Goal: Information Seeking & Learning: Find specific fact

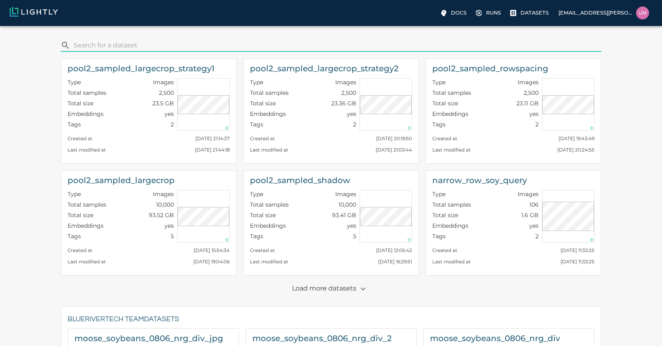
click at [341, 292] on p "Load more datasets" at bounding box center [331, 289] width 78 height 14
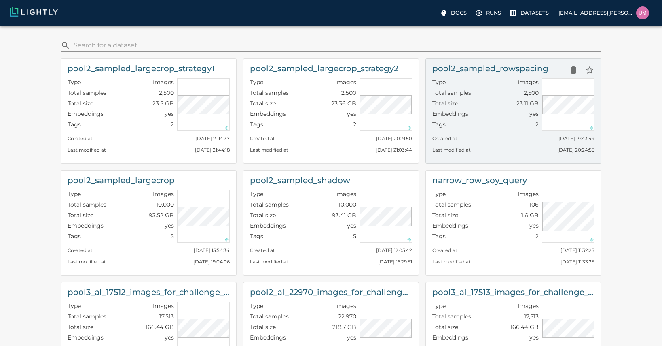
click at [467, 142] on div "Last modified at Fri, 03.10.2025 20:24:55" at bounding box center [514, 147] width 162 height 11
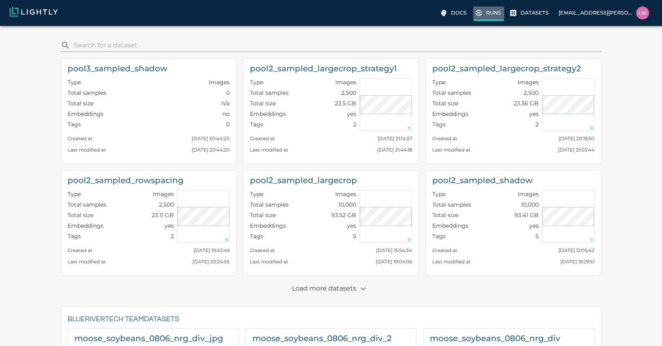
click at [484, 16] on label "Runs" at bounding box center [488, 13] width 31 height 15
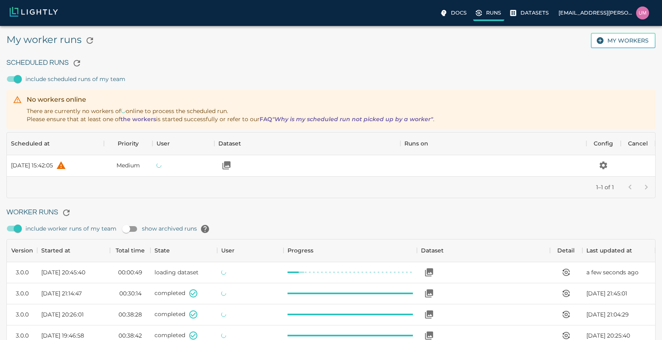
scroll to position [543, 643]
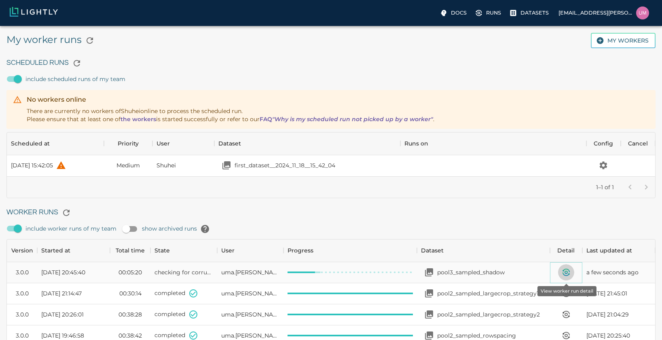
click at [569, 270] on icon "View worker run detail" at bounding box center [567, 270] width 6 height 3
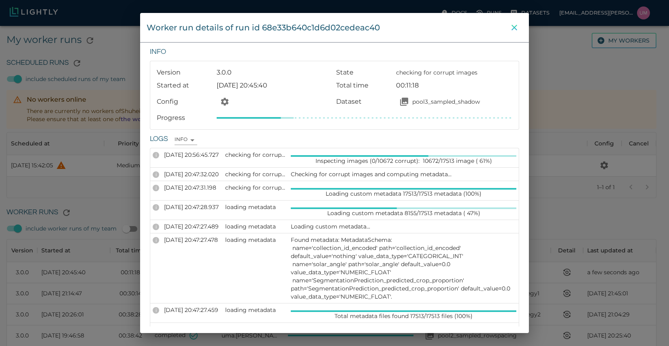
click at [513, 31] on icon "close" at bounding box center [514, 28] width 10 height 10
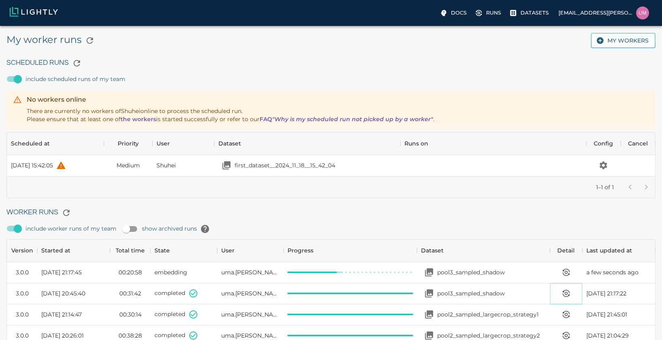
scroll to position [1, 0]
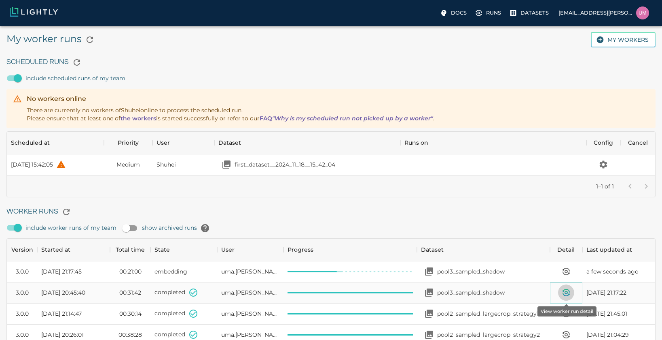
click at [565, 287] on button "View worker run detail" at bounding box center [566, 292] width 16 height 16
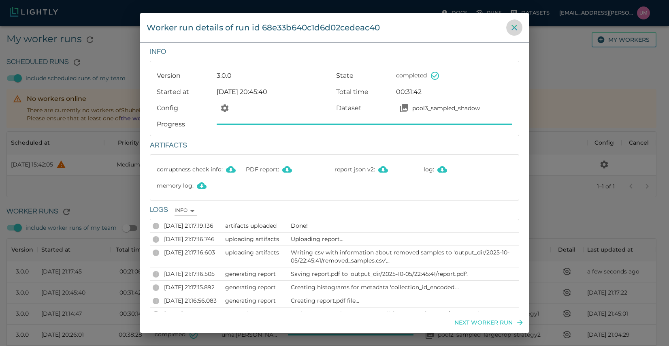
click at [514, 26] on icon "close" at bounding box center [514, 28] width 10 height 10
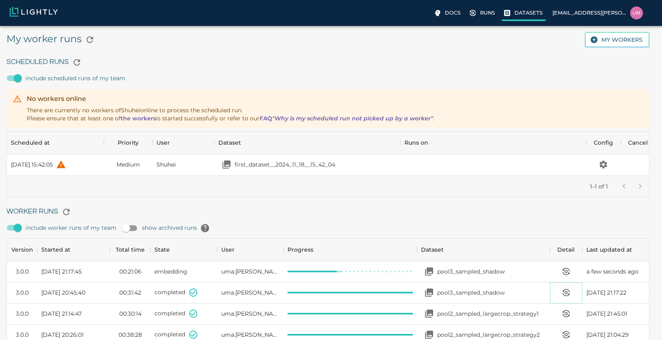
scroll to position [6, 6]
click at [524, 9] on p "Datasets" at bounding box center [535, 13] width 28 height 8
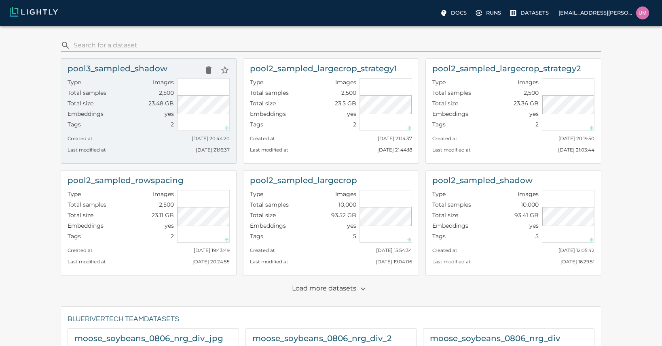
click at [153, 123] on div "Tags 2" at bounding box center [121, 125] width 106 height 11
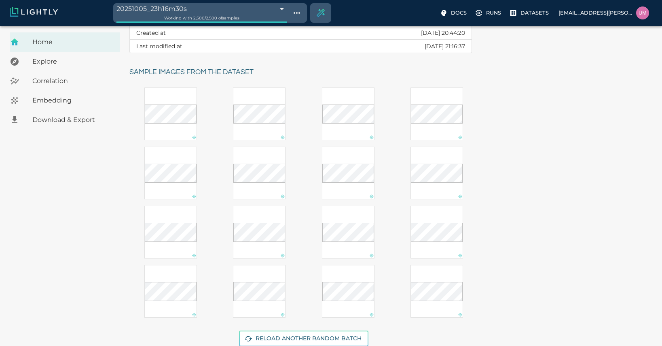
scroll to position [133, 0]
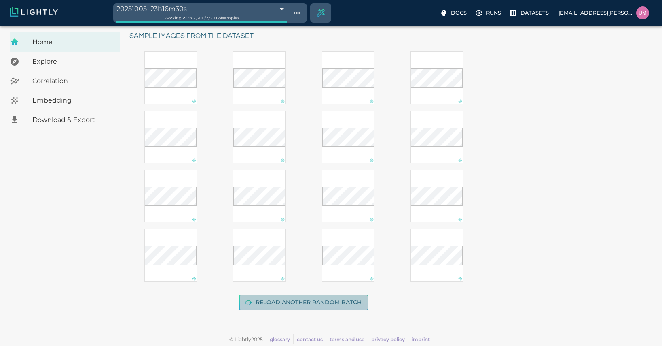
click at [266, 298] on button "Reload another random batch" at bounding box center [303, 302] width 129 height 16
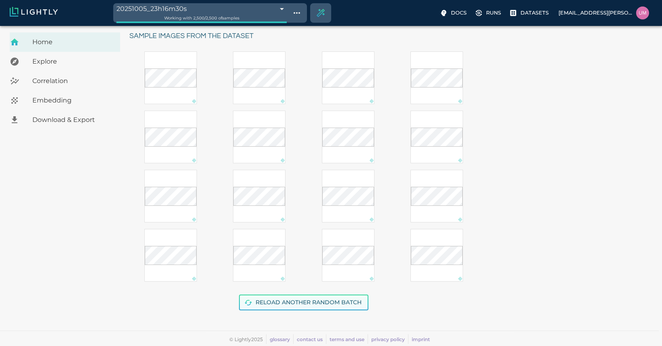
click at [266, 298] on button "Reload another random batch" at bounding box center [303, 302] width 129 height 16
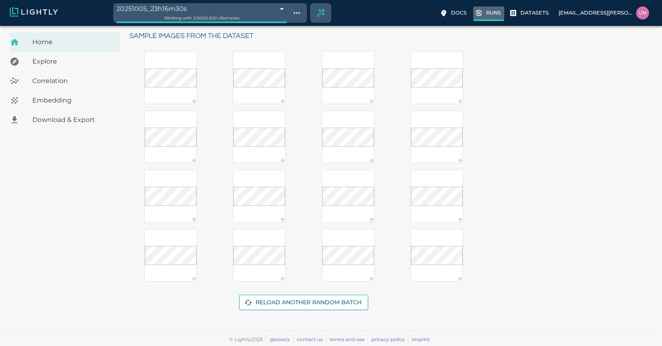
click at [493, 17] on label "Runs" at bounding box center [488, 13] width 31 height 15
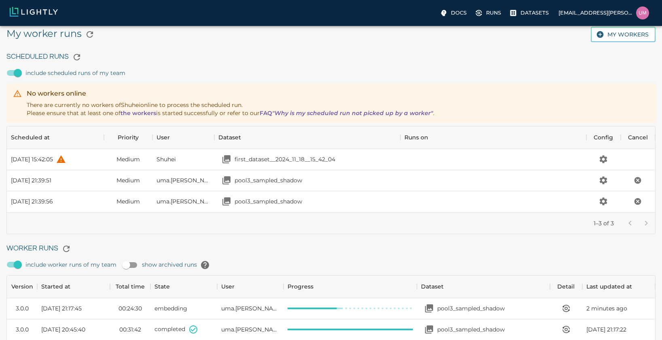
scroll to position [122, 643]
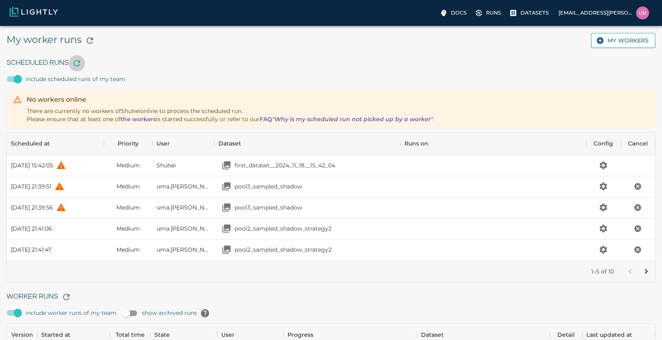
click at [77, 68] on button "button" at bounding box center [77, 63] width 16 height 16
click at [83, 40] on button "button" at bounding box center [90, 40] width 16 height 16
click at [84, 40] on button "button" at bounding box center [90, 40] width 16 height 16
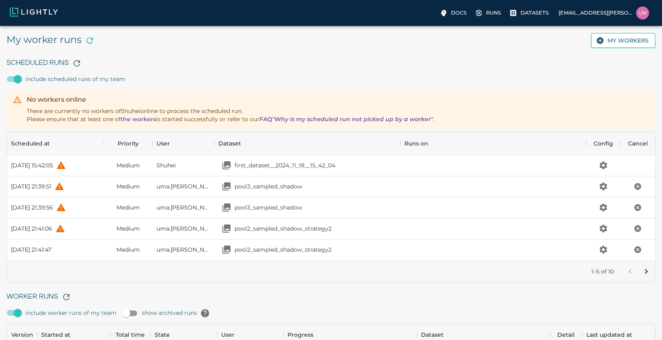
scroll to position [6, 6]
click at [81, 64] on icon "button" at bounding box center [77, 63] width 10 height 10
click at [23, 75] on input "include scheduled runs of my team" at bounding box center [18, 78] width 46 height 15
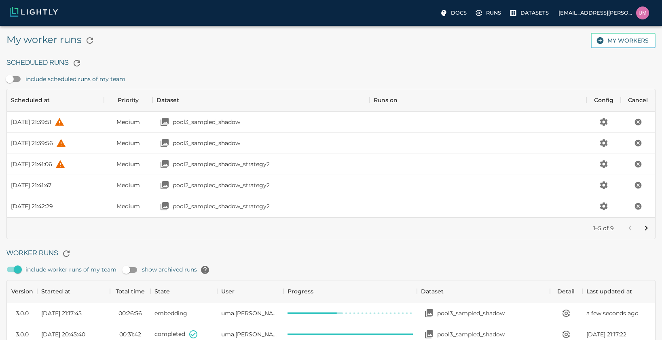
scroll to position [543, 643]
click at [516, 16] on icon at bounding box center [514, 13] width 6 height 6
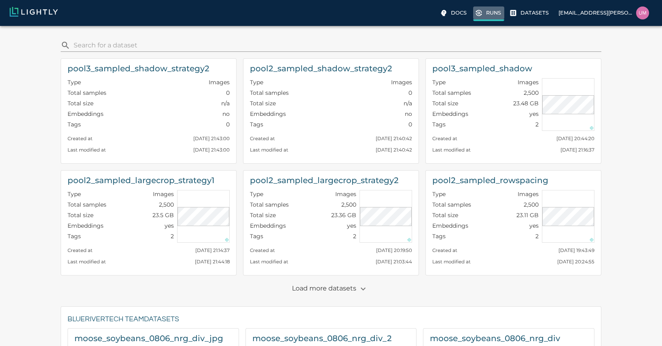
click at [493, 19] on label "Runs" at bounding box center [488, 13] width 31 height 15
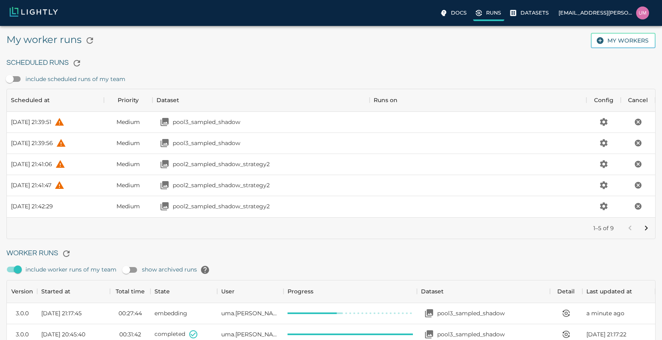
scroll to position [543, 643]
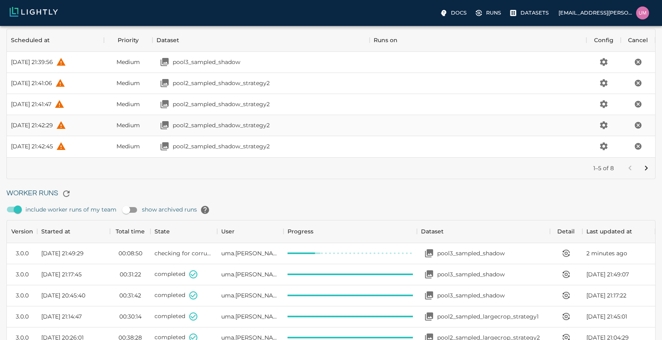
scroll to position [57, 0]
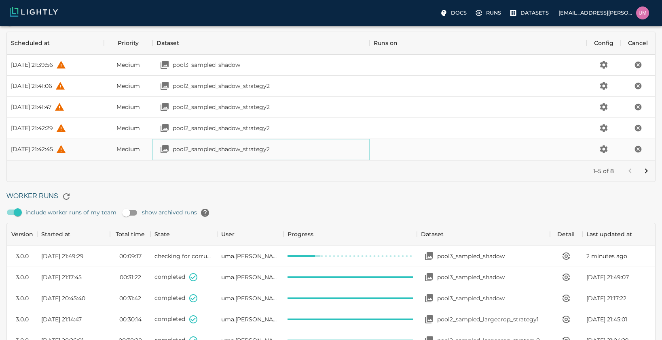
click at [211, 154] on div "pool2_sampled_shadow_strategy2" at bounding box center [213, 149] width 113 height 16
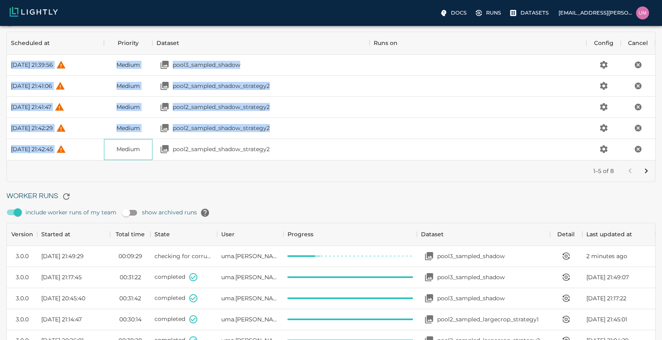
drag, startPoint x: 139, startPoint y: 138, endPoint x: 93, endPoint y: 30, distance: 117.5
click at [93, 30] on div "Scheduled Runs include scheduled runs of my team Scheduled at Priority Dataset …" at bounding box center [328, 87] width 656 height 190
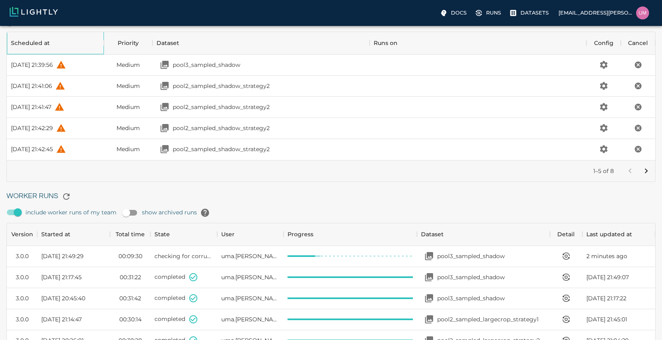
click at [89, 42] on div "Scheduled at" at bounding box center [55, 43] width 89 height 23
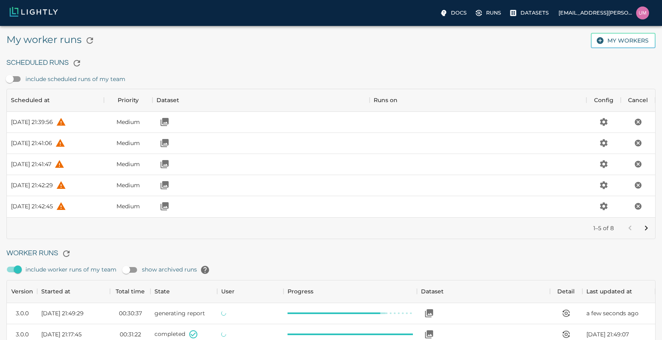
scroll to position [543, 643]
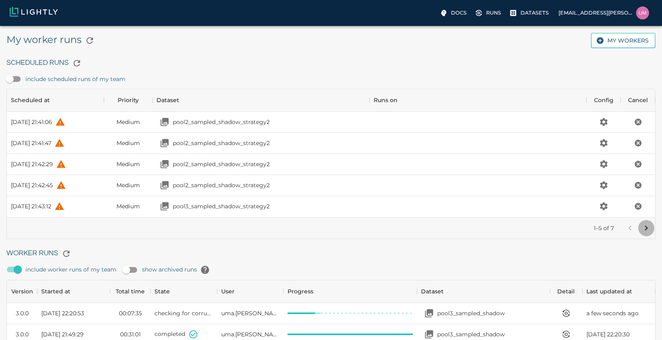
click at [653, 225] on button "Go to next page" at bounding box center [647, 228] width 16 height 16
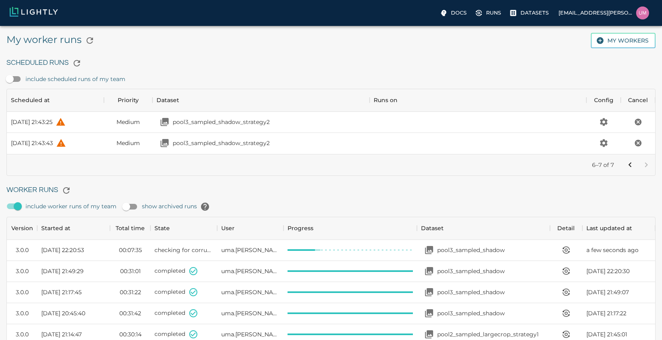
scroll to position [59, 643]
click at [630, 164] on icon "Go to previous page" at bounding box center [630, 164] width 3 height 5
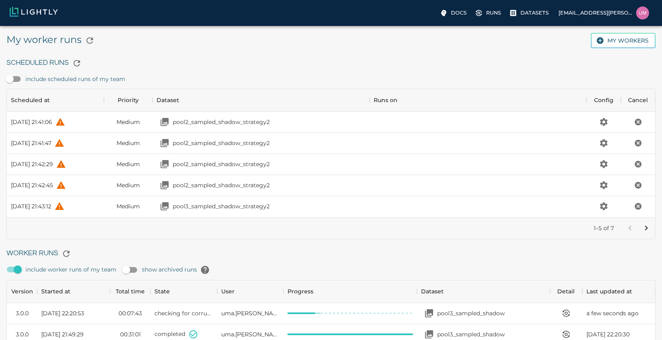
click at [643, 221] on button "Go to next page" at bounding box center [647, 228] width 16 height 16
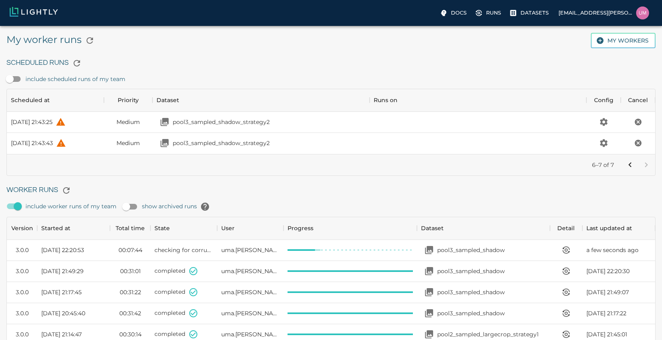
scroll to position [59, 643]
click at [631, 163] on icon "Go to previous page" at bounding box center [630, 164] width 3 height 5
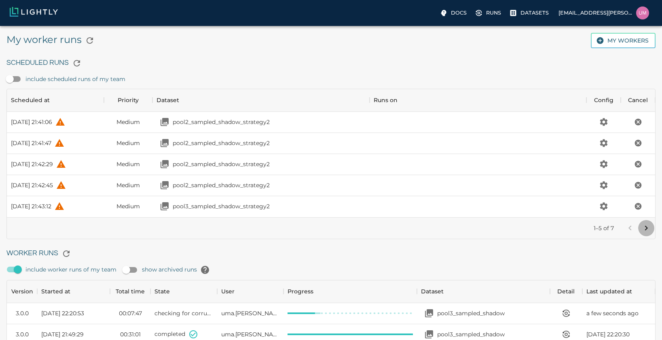
click at [644, 223] on icon "Go to next page" at bounding box center [647, 228] width 10 height 10
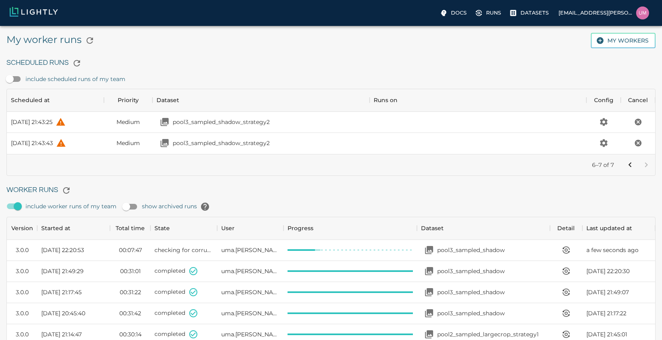
scroll to position [59, 643]
click at [624, 164] on button "Go to previous page" at bounding box center [630, 165] width 16 height 16
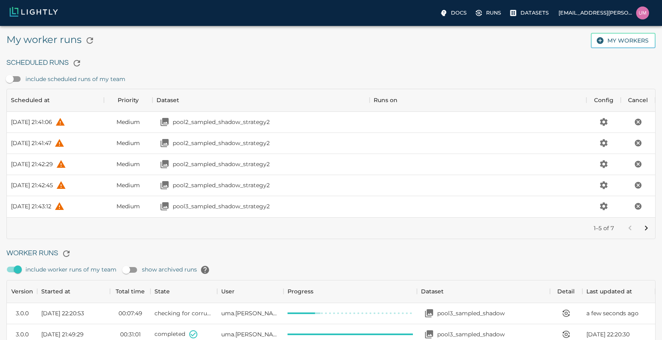
scroll to position [122, 643]
drag, startPoint x: 624, startPoint y: 164, endPoint x: 466, endPoint y: 116, distance: 165.8
click at [466, 116] on div "[DATE] 21:41:06 Medium pool2_sampled_shadow_strategy2 [DATE] 21:41:47 Medium po…" at bounding box center [331, 164] width 649 height 105
click at [647, 229] on icon "Go to next page" at bounding box center [647, 228] width 10 height 10
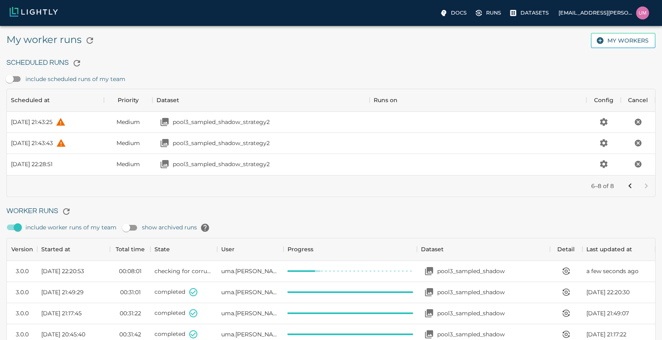
scroll to position [80, 643]
click at [632, 189] on icon "Go to previous page" at bounding box center [631, 186] width 10 height 10
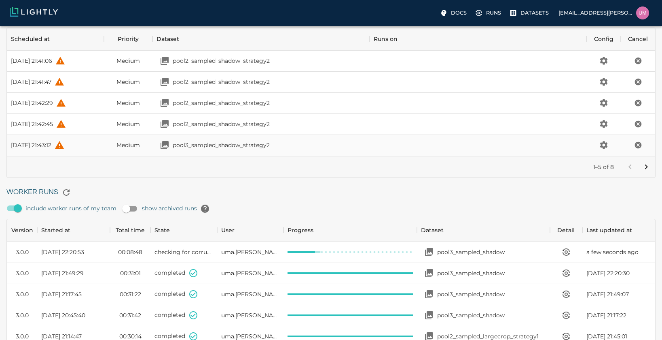
scroll to position [0, 0]
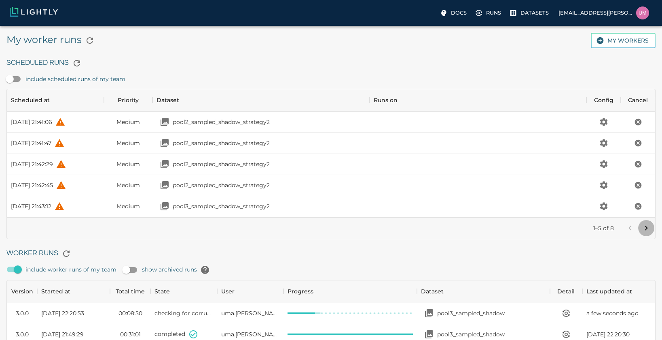
click at [652, 225] on button "Go to next page" at bounding box center [647, 228] width 16 height 16
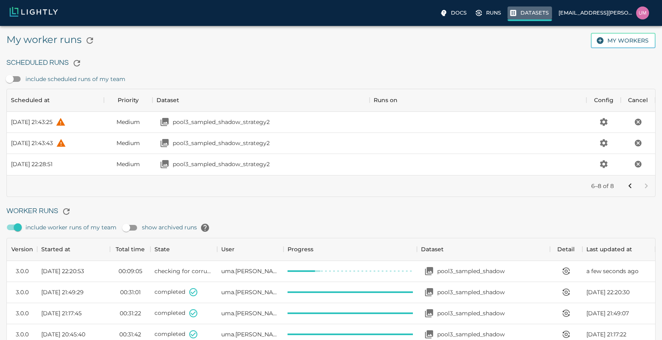
click at [525, 17] on label "Datasets" at bounding box center [530, 13] width 45 height 15
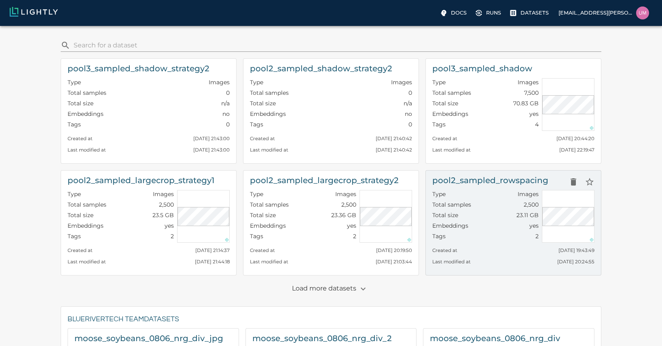
click at [486, 214] on div "Total size 23.11 GB" at bounding box center [486, 216] width 106 height 11
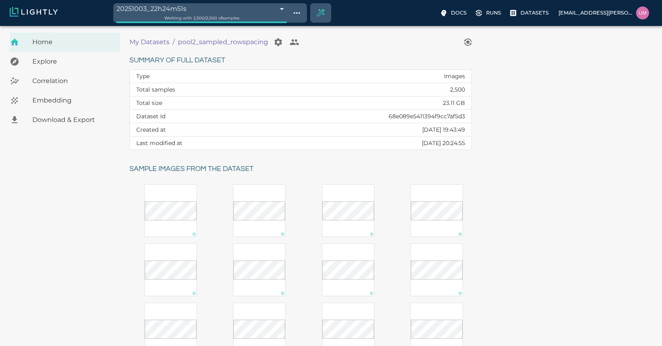
click at [484, 20] on div "20251003_22h24m51s 68e09383f874353347fc4b5c Working with 2,500 / 2,500 of sampl…" at bounding box center [331, 13] width 662 height 26
click at [489, 14] on p "Runs" at bounding box center [493, 13] width 15 height 8
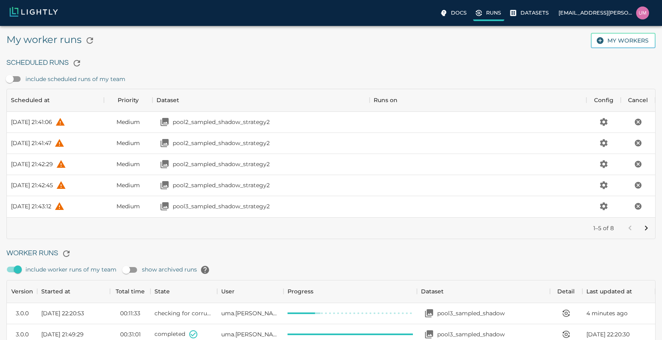
scroll to position [543, 643]
click at [641, 227] on button "Go to next page" at bounding box center [647, 228] width 16 height 16
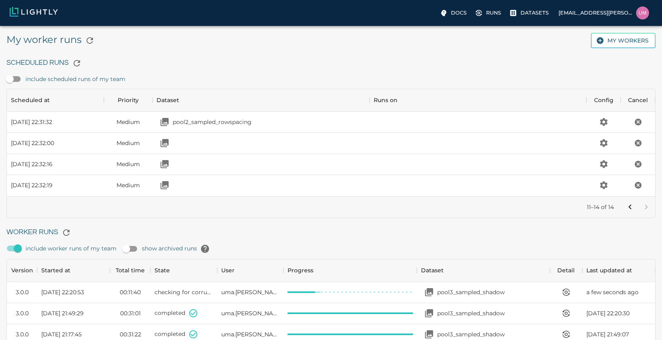
scroll to position [101, 643]
click at [651, 208] on div at bounding box center [638, 207] width 32 height 16
click at [628, 210] on icon "Go to previous page" at bounding box center [631, 207] width 10 height 10
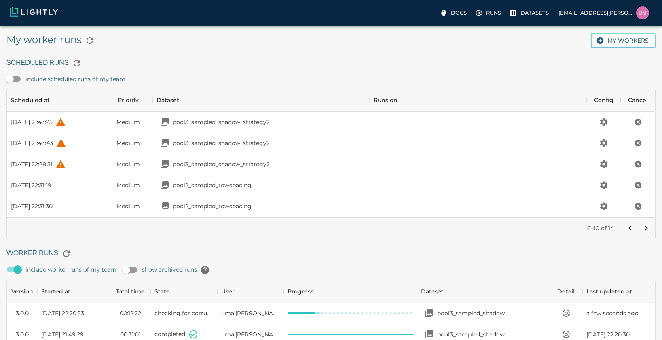
scroll to position [122, 643]
click at [647, 226] on icon "Go to next page" at bounding box center [647, 228] width 10 height 10
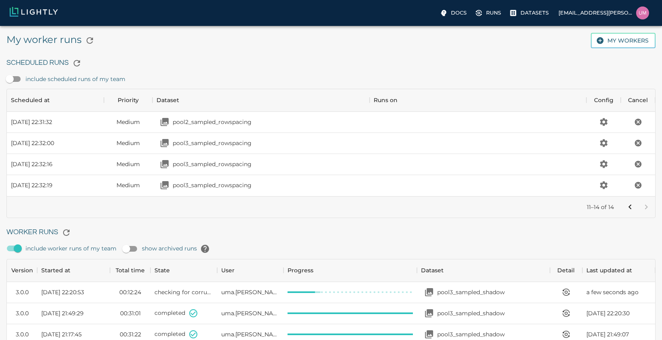
scroll to position [101, 643]
click at [645, 212] on div at bounding box center [638, 207] width 32 height 16
click at [89, 36] on icon "button" at bounding box center [90, 41] width 10 height 10
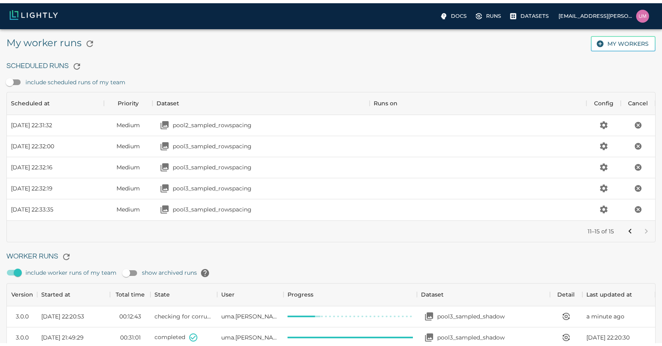
scroll to position [122, 643]
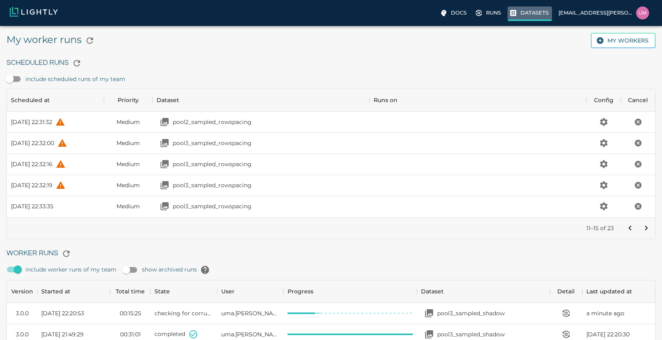
click at [535, 10] on p "Datasets" at bounding box center [535, 13] width 28 height 8
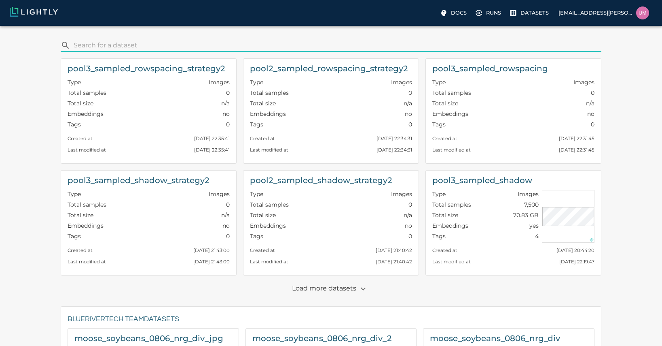
click at [349, 293] on p "Load more datasets" at bounding box center [331, 289] width 78 height 14
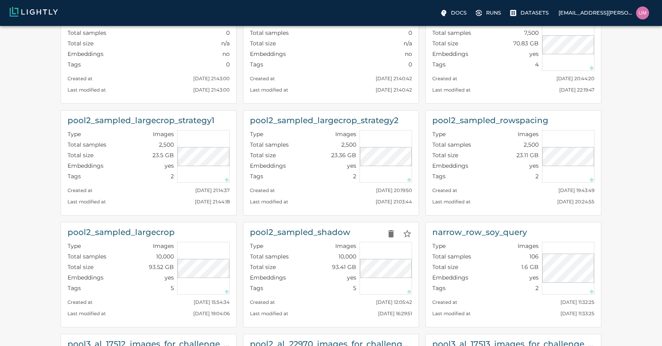
scroll to position [175, 0]
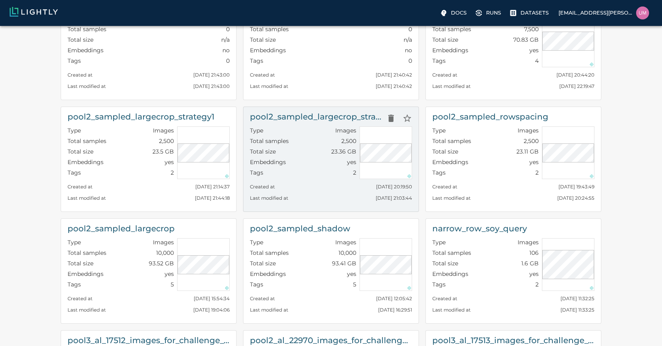
click at [308, 203] on div "pool2_sampled_largecrop_strategy2 Type Images Total samples 2,500 Total size 23…" at bounding box center [331, 158] width 176 height 105
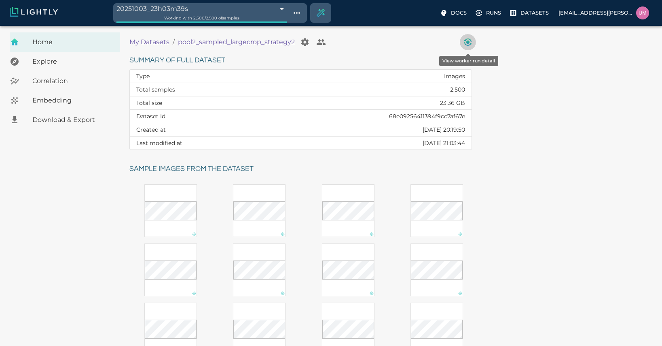
click at [469, 40] on icon "View worker run detail" at bounding box center [468, 42] width 10 height 10
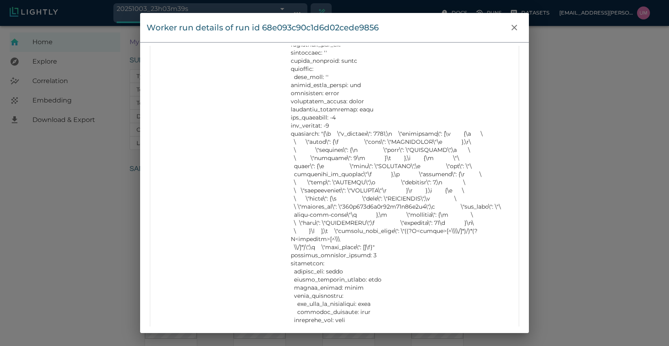
scroll to position [1016, 0]
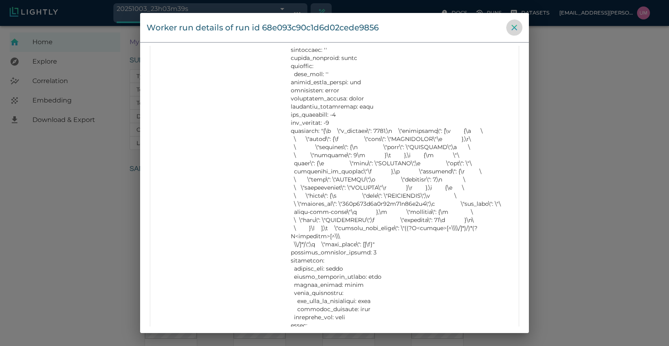
click at [509, 24] on icon "close" at bounding box center [514, 28] width 10 height 10
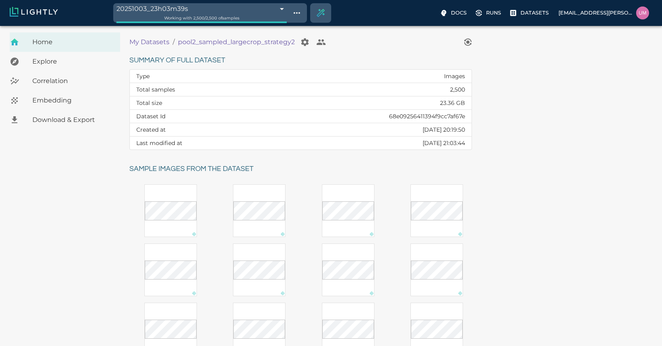
click at [160, 41] on p "My Datasets" at bounding box center [149, 42] width 40 height 10
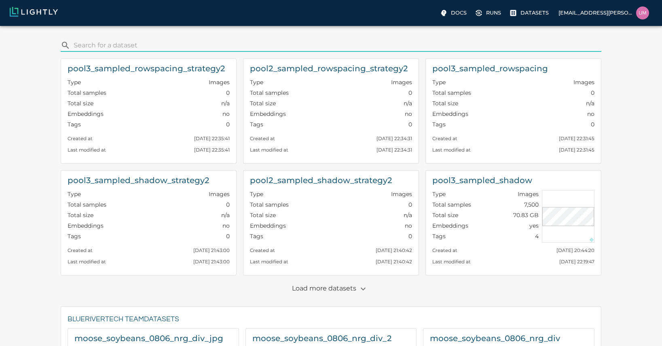
click at [214, 49] on input "search" at bounding box center [336, 45] width 525 height 13
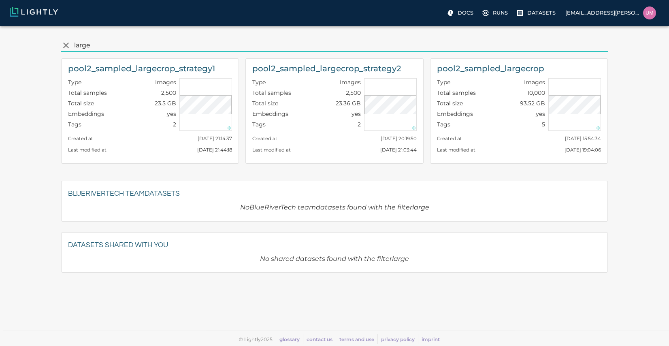
type input "large"
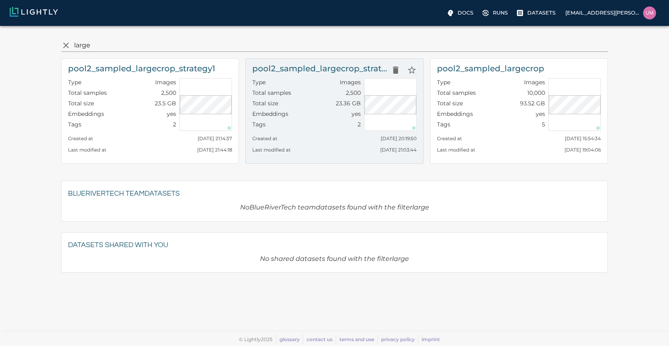
click at [311, 88] on div "Type Images" at bounding box center [306, 83] width 108 height 11
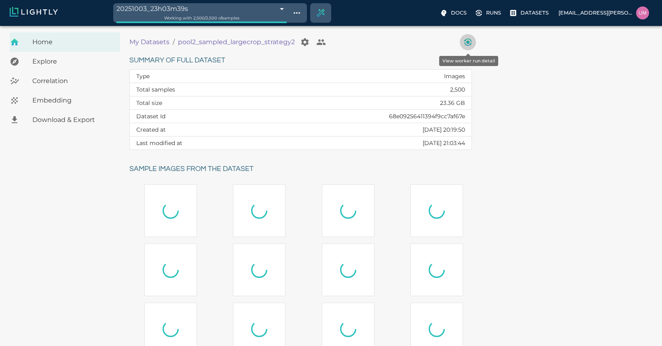
click at [466, 40] on icon "View worker run detail" at bounding box center [468, 42] width 10 height 10
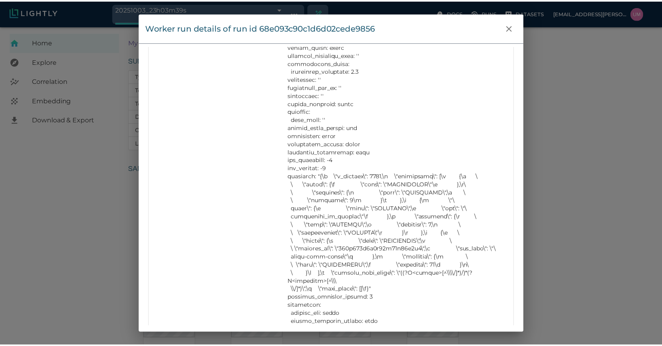
scroll to position [977, 0]
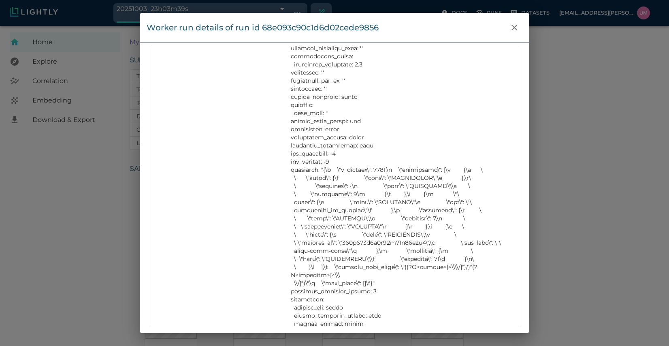
copy p "685c174a8d5b97e75b19a1b6"
click at [115, 184] on div "Worker run details of run id 68e093c90c1d6d02cede9856 Info Version 3.0.0 State …" at bounding box center [334, 173] width 669 height 346
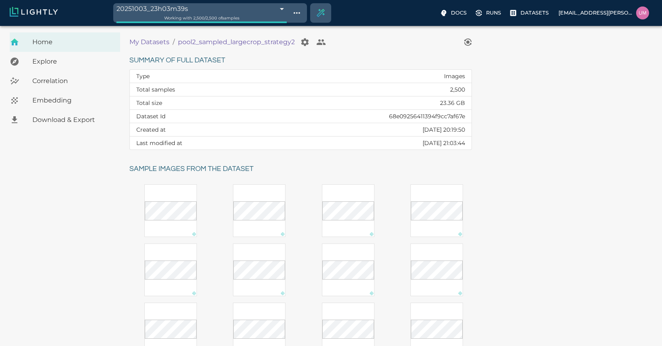
click at [161, 39] on p "My Datasets" at bounding box center [149, 42] width 40 height 10
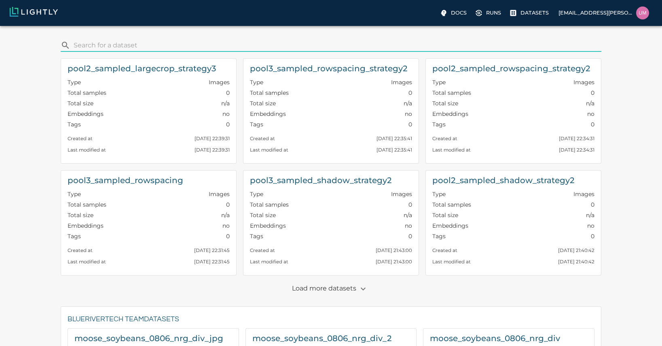
type input "685c174a8d5b97e75b19a1b6"
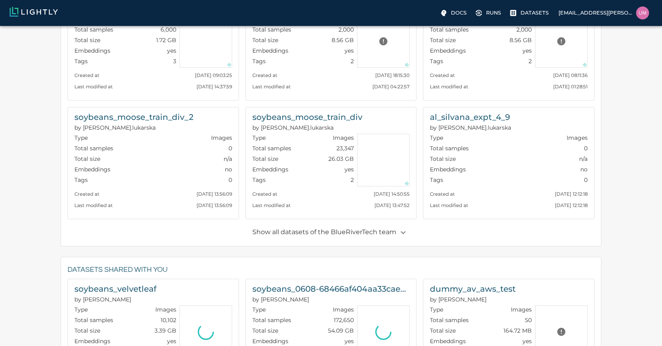
scroll to position [437, 0]
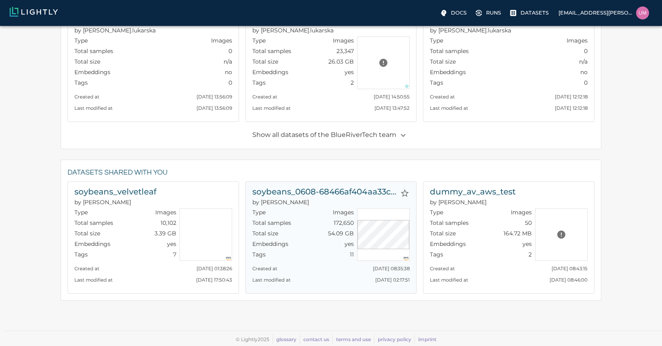
click at [315, 216] on div "Type Images" at bounding box center [304, 213] width 102 height 11
